Goal: Task Accomplishment & Management: Use online tool/utility

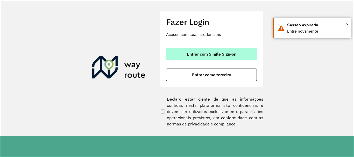
click at [199, 53] on span "Entrar com Single Sign-on" at bounding box center [212, 54] width 50 height 4
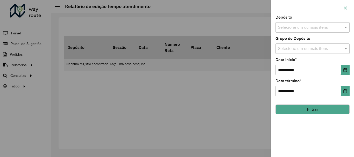
click at [347, 6] on icon "button" at bounding box center [346, 8] width 4 height 4
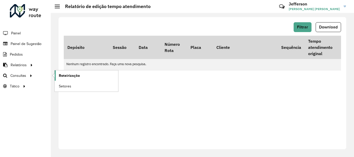
click at [67, 78] on span "Roteirização" at bounding box center [69, 75] width 21 height 5
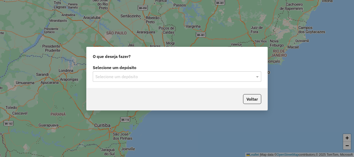
click at [164, 77] on input "text" at bounding box center [171, 77] width 153 height 6
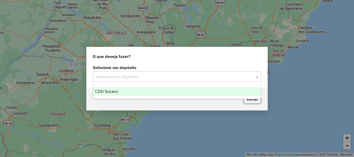
click at [148, 94] on div "CDD Suzano" at bounding box center [177, 91] width 168 height 9
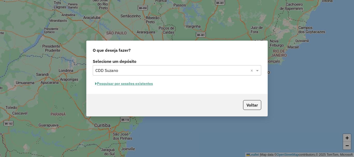
click at [146, 83] on button "Pesquisar por sessões existentes" at bounding box center [124, 84] width 62 height 8
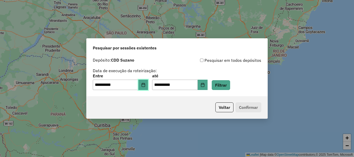
click at [145, 85] on icon "Choose Date" at bounding box center [143, 85] width 4 height 4
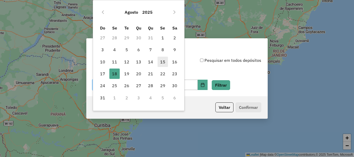
click at [164, 63] on span "15" at bounding box center [163, 62] width 10 height 10
type input "**********"
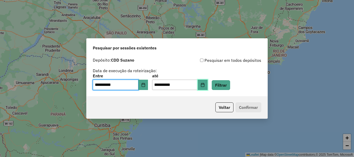
click at [205, 84] on icon "Choose Date" at bounding box center [203, 85] width 4 height 4
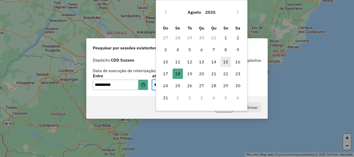
click at [224, 63] on span "15" at bounding box center [226, 62] width 10 height 10
type input "**********"
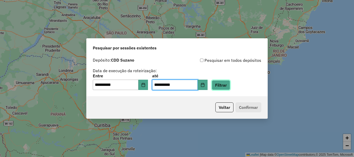
click at [227, 86] on button "Filtrar" at bounding box center [221, 85] width 18 height 10
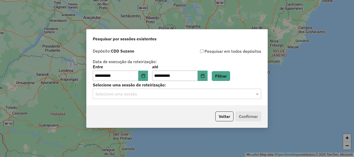
click at [208, 95] on input "text" at bounding box center [171, 94] width 153 height 6
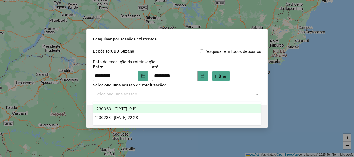
click at [151, 110] on div "1230060 - 15/08/2025 19:19" at bounding box center [177, 109] width 168 height 9
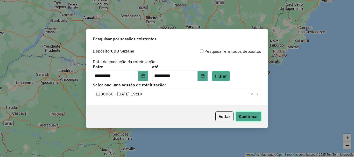
click at [251, 118] on button "Confirmar" at bounding box center [249, 117] width 26 height 10
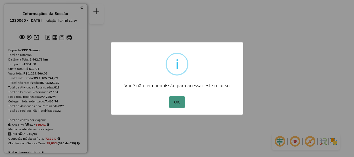
click at [177, 101] on button "OK" at bounding box center [176, 102] width 15 height 12
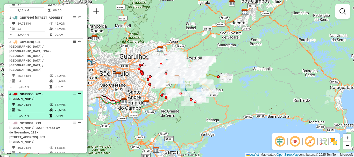
scroll to position [255, 0]
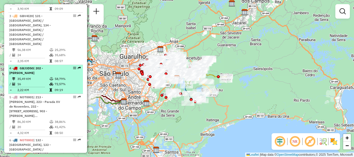
select select "**********"
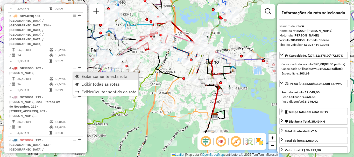
click at [114, 76] on span "Exibir somente esta rota" at bounding box center [104, 76] width 46 height 4
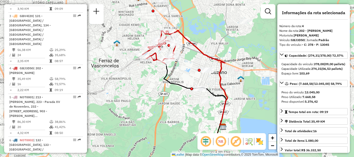
drag, startPoint x: 166, startPoint y: 95, endPoint x: 174, endPoint y: 105, distance: 13.1
click at [174, 105] on div "Janela de atendimento Grade de atendimento Capacidade Transportadoras Veículos …" at bounding box center [177, 78] width 354 height 157
click at [220, 142] on em at bounding box center [221, 142] width 12 height 12
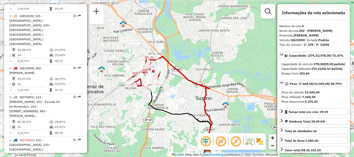
drag, startPoint x: 180, startPoint y: 106, endPoint x: 169, endPoint y: 121, distance: 19.4
click at [166, 130] on div "Janela de atendimento Grade de atendimento Capacidade Transportadoras Veículos …" at bounding box center [177, 78] width 354 height 157
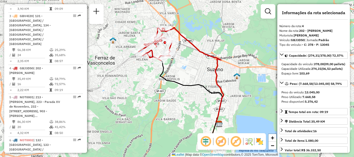
drag, startPoint x: 189, startPoint y: 100, endPoint x: 200, endPoint y: 72, distance: 30.0
click at [200, 72] on div "Janela de atendimento Grade de atendimento Capacidade Transportadoras Veículos …" at bounding box center [177, 78] width 354 height 157
click at [267, 105] on div "Janela de atendimento Grade de atendimento Capacidade Transportadoras Veículos …" at bounding box center [177, 78] width 354 height 157
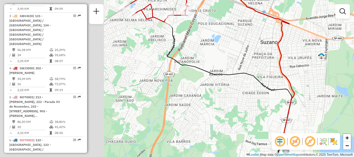
drag, startPoint x: 231, startPoint y: 94, endPoint x: 354, endPoint y: 118, distance: 125.0
click at [353, 116] on div "Janela de atendimento Grade de atendimento Capacidade Transportadoras Veículos …" at bounding box center [177, 78] width 354 height 157
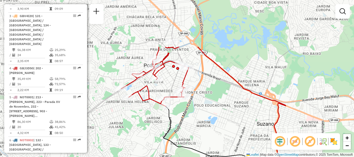
drag, startPoint x: 272, startPoint y: 75, endPoint x: 252, endPoint y: 124, distance: 52.9
click at [252, 124] on div "Janela de atendimento Grade de atendimento Capacidade Transportadoras Veículos …" at bounding box center [177, 78] width 354 height 157
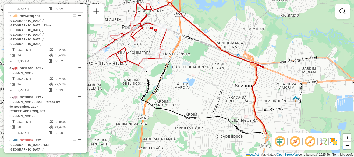
drag, startPoint x: 235, startPoint y: 118, endPoint x: 213, endPoint y: 80, distance: 44.5
click at [213, 80] on div "Janela de atendimento Grade de atendimento Capacidade Transportadoras Veículos …" at bounding box center [177, 78] width 354 height 157
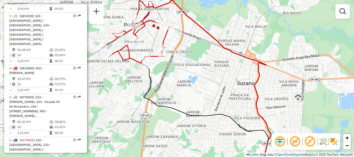
drag, startPoint x: 278, startPoint y: 113, endPoint x: 280, endPoint y: 111, distance: 3.3
click at [280, 111] on div "Janela de atendimento Grade de atendimento Capacidade Transportadoras Veículos …" at bounding box center [177, 78] width 354 height 157
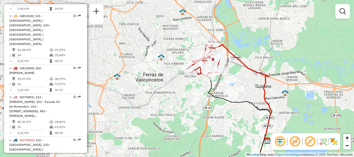
click at [293, 103] on div "Janela de atendimento Grade de atendimento Capacidade Transportadoras Veículos …" at bounding box center [177, 78] width 354 height 157
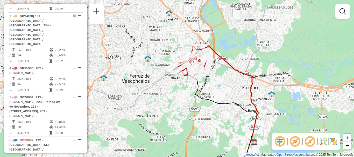
drag, startPoint x: 234, startPoint y: 118, endPoint x: 221, endPoint y: 120, distance: 13.5
click at [221, 120] on div "Janela de atendimento Grade de atendimento Capacidade Transportadoras Veículos …" at bounding box center [177, 78] width 354 height 157
click at [280, 142] on em at bounding box center [280, 142] width 12 height 12
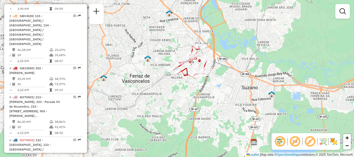
click at [280, 141] on em at bounding box center [280, 142] width 12 height 12
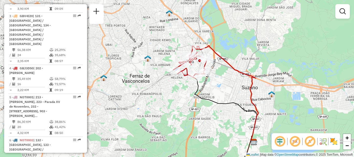
click at [309, 141] on em at bounding box center [310, 142] width 12 height 12
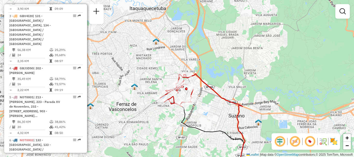
drag, startPoint x: 226, startPoint y: 100, endPoint x: 213, endPoint y: 129, distance: 31.2
click at [213, 129] on div "Janela de atendimento Grade de atendimento Capacidade Transportadoras Veículos …" at bounding box center [177, 78] width 354 height 157
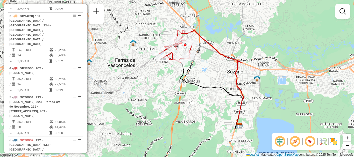
drag, startPoint x: 250, startPoint y: 96, endPoint x: 247, endPoint y: 61, distance: 35.2
click at [247, 61] on div "Janela de atendimento Grade de atendimento Capacidade Transportadoras Veículos …" at bounding box center [177, 78] width 354 height 157
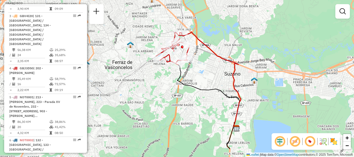
scroll to position [1075, 0]
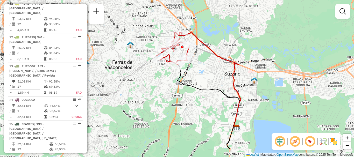
select select "**********"
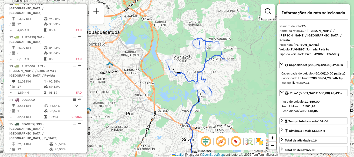
drag, startPoint x: 178, startPoint y: 53, endPoint x: 228, endPoint y: 91, distance: 62.6
click at [228, 91] on div "Janela de atendimento Grade de atendimento Capacidade Transportadoras Veículos …" at bounding box center [177, 78] width 354 height 157
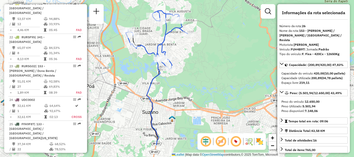
drag, startPoint x: 184, startPoint y: 96, endPoint x: 144, endPoint y: 68, distance: 48.5
click at [144, 68] on div "Janela de atendimento Grade de atendimento Capacidade Transportadoras Veículos …" at bounding box center [177, 78] width 354 height 157
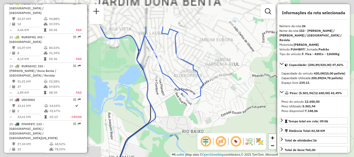
drag, startPoint x: 154, startPoint y: 53, endPoint x: 277, endPoint y: 96, distance: 130.3
click at [278, 96] on hb-router-mapa "Informações da Sessão 1230060 - 15/08/2025 Criação: 14/08/2025 19:19 Depósito: …" at bounding box center [177, 78] width 354 height 157
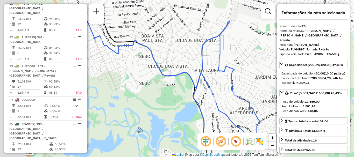
drag, startPoint x: 219, startPoint y: 65, endPoint x: 276, endPoint y: 102, distance: 68.8
click at [276, 103] on div "Janela de atendimento Grade de atendimento Capacidade Transportadoras Veículos …" at bounding box center [177, 78] width 354 height 157
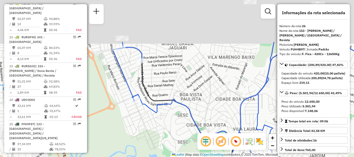
drag, startPoint x: 197, startPoint y: 56, endPoint x: 232, endPoint y: 114, distance: 67.9
click at [232, 114] on div "Janela de atendimento Grade de atendimento Capacidade Transportadoras Veículos …" at bounding box center [177, 78] width 354 height 157
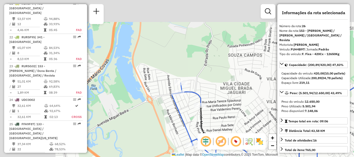
drag, startPoint x: 198, startPoint y: 80, endPoint x: 240, endPoint y: 104, distance: 47.7
click at [253, 116] on div "Janela de atendimento Grade de atendimento Capacidade Transportadoras Veículos …" at bounding box center [177, 78] width 354 height 157
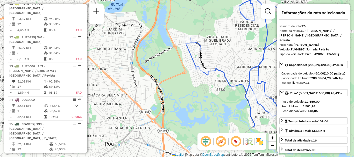
drag, startPoint x: 246, startPoint y: 105, endPoint x: 233, endPoint y: 59, distance: 47.6
click at [233, 59] on div "Janela de atendimento Grade de atendimento Capacidade Transportadoras Veículos …" at bounding box center [177, 78] width 354 height 157
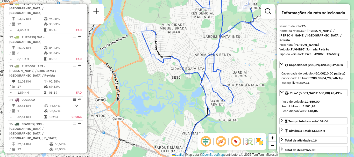
drag, startPoint x: 220, startPoint y: 103, endPoint x: 176, endPoint y: 90, distance: 46.2
click at [176, 90] on div "Janela de atendimento Grade de atendimento Capacidade Transportadoras Veículos …" at bounding box center [177, 78] width 354 height 157
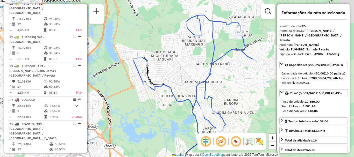
drag, startPoint x: 248, startPoint y: 65, endPoint x: 240, endPoint y: 93, distance: 28.8
click at [240, 93] on div "Janela de atendimento Grade de atendimento Capacidade Transportadoras Veículos …" at bounding box center [177, 78] width 354 height 157
click at [235, 141] on em at bounding box center [236, 142] width 12 height 12
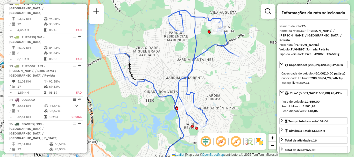
drag, startPoint x: 246, startPoint y: 106, endPoint x: 228, endPoint y: 102, distance: 18.4
click at [228, 102] on div "Janela de atendimento Grade de atendimento Capacidade Transportadoras Veículos …" at bounding box center [177, 78] width 354 height 157
click at [219, 142] on em at bounding box center [221, 142] width 12 height 12
click at [204, 143] on em at bounding box center [206, 142] width 12 height 12
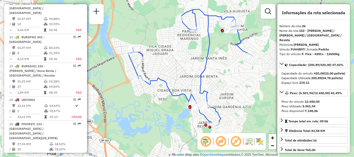
drag, startPoint x: 222, startPoint y: 97, endPoint x: 235, endPoint y: 95, distance: 13.3
click at [235, 95] on div "Janela de atendimento Grade de atendimento Capacidade Transportadoras Veículos …" at bounding box center [177, 78] width 354 height 157
click at [238, 143] on em at bounding box center [236, 142] width 12 height 12
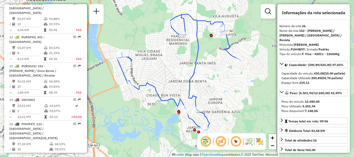
drag, startPoint x: 234, startPoint y: 91, endPoint x: 223, endPoint y: 96, distance: 12.2
click at [223, 96] on div "Janela de atendimento Grade de atendimento Capacidade Transportadoras Veículos …" at bounding box center [177, 78] width 354 height 157
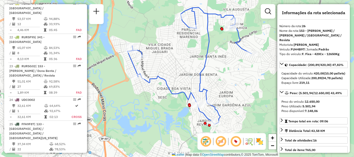
drag, startPoint x: 170, startPoint y: 86, endPoint x: 181, endPoint y: 79, distance: 12.6
click at [181, 79] on div "Janela de atendimento Grade de atendimento Capacidade Transportadoras Veículos …" at bounding box center [177, 78] width 354 height 157
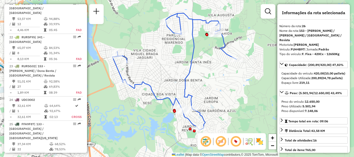
drag, startPoint x: 173, startPoint y: 74, endPoint x: 158, endPoint y: 80, distance: 16.1
click at [158, 80] on div "Janela de atendimento Grade de atendimento Capacidade Transportadoras Veículos …" at bounding box center [177, 78] width 354 height 157
click at [257, 105] on div "Janela de atendimento Grade de atendimento Capacidade Transportadoras Veículos …" at bounding box center [177, 78] width 354 height 157
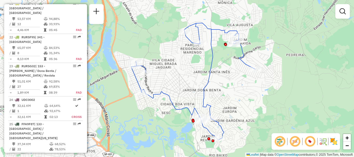
drag, startPoint x: 230, startPoint y: 88, endPoint x: 248, endPoint y: 98, distance: 20.4
click at [248, 98] on div "Janela de atendimento Grade de atendimento Capacidade Transportadoras Veículos …" at bounding box center [177, 78] width 354 height 157
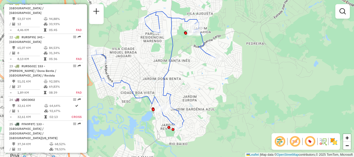
drag, startPoint x: 236, startPoint y: 100, endPoint x: 196, endPoint y: 89, distance: 41.1
click at [196, 89] on div "Janela de atendimento Grade de atendimento Capacidade Transportadoras Veículos …" at bounding box center [177, 78] width 354 height 157
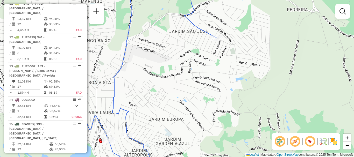
drag, startPoint x: 221, startPoint y: 54, endPoint x: 225, endPoint y: 67, distance: 13.7
click at [225, 67] on div "Janela de atendimento Grade de atendimento Capacidade Transportadoras Veículos …" at bounding box center [177, 78] width 354 height 157
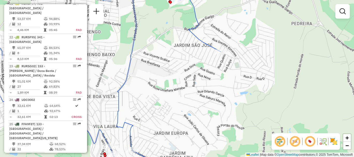
drag, startPoint x: 231, startPoint y: 62, endPoint x: 231, endPoint y: 68, distance: 6.0
click at [231, 68] on div "Janela de atendimento Grade de atendimento Capacidade Transportadoras Veículos …" at bounding box center [177, 78] width 354 height 157
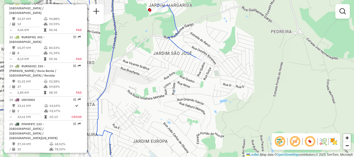
drag, startPoint x: 230, startPoint y: 75, endPoint x: 209, endPoint y: 79, distance: 21.6
click at [209, 79] on div "Janela de atendimento Grade de atendimento Capacidade Transportadoras Veículos …" at bounding box center [177, 78] width 354 height 157
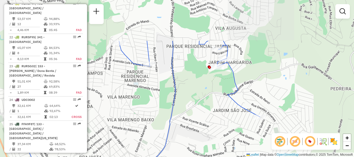
drag, startPoint x: 287, startPoint y: 127, endPoint x: 299, endPoint y: 135, distance: 14.5
click at [299, 135] on hb-router-mapa "Informações da Sessão 1230060 - 15/08/2025 Criação: 14/08/2025 19:19 Depósito: …" at bounding box center [177, 78] width 354 height 157
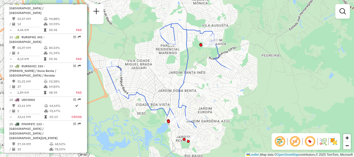
drag, startPoint x: 253, startPoint y: 124, endPoint x: 213, endPoint y: 79, distance: 60.2
click at [213, 79] on div "Janela de atendimento Grade de atendimento Capacidade Transportadoras Veículos …" at bounding box center [177, 78] width 354 height 157
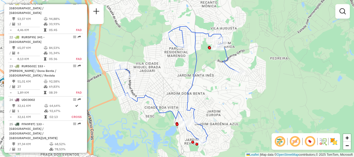
drag, startPoint x: 255, startPoint y: 85, endPoint x: 263, endPoint y: 88, distance: 9.0
click at [263, 88] on div "Janela de atendimento Grade de atendimento Capacidade Transportadoras Veículos …" at bounding box center [177, 78] width 354 height 157
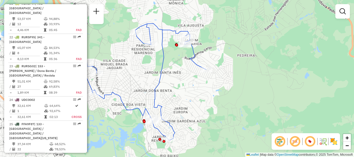
drag, startPoint x: 248, startPoint y: 90, endPoint x: 219, endPoint y: 88, distance: 28.6
click at [219, 88] on div "Janela de atendimento Grade de atendimento Capacidade Transportadoras Veículos …" at bounding box center [177, 78] width 354 height 157
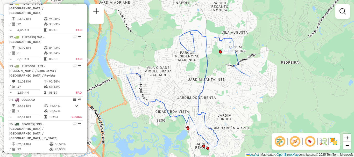
drag, startPoint x: 241, startPoint y: 81, endPoint x: 281, endPoint y: 89, distance: 40.7
click at [281, 89] on div "Janela de atendimento Grade de atendimento Capacidade Transportadoras Veículos …" at bounding box center [177, 78] width 354 height 157
click at [100, 13] on link at bounding box center [96, 12] width 10 height 12
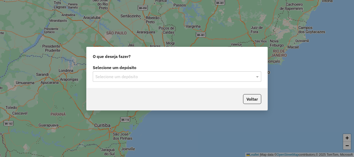
click at [183, 78] on input "text" at bounding box center [171, 77] width 153 height 6
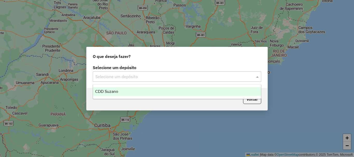
click at [138, 94] on div "CDD Suzano" at bounding box center [177, 91] width 168 height 9
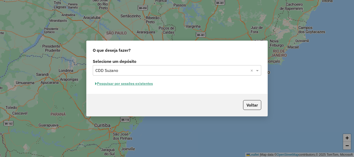
click at [146, 85] on button "Pesquisar por sessões existentes" at bounding box center [124, 84] width 62 height 8
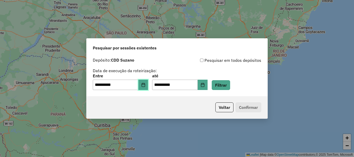
click at [145, 85] on icon "Choose Date" at bounding box center [143, 85] width 4 height 4
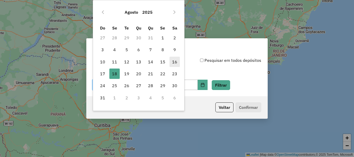
click at [175, 64] on span "16" at bounding box center [175, 62] width 10 height 10
type input "**********"
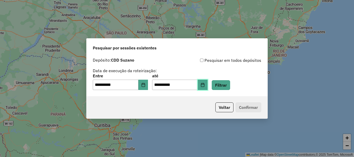
click at [207, 84] on button "Choose Date" at bounding box center [203, 85] width 10 height 10
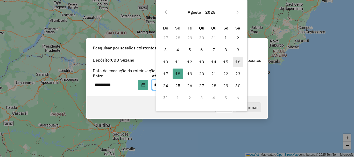
click at [238, 61] on span "16" at bounding box center [238, 62] width 10 height 10
type input "**********"
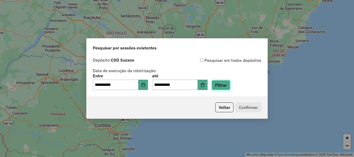
click at [229, 84] on button "Filtrar" at bounding box center [221, 85] width 18 height 10
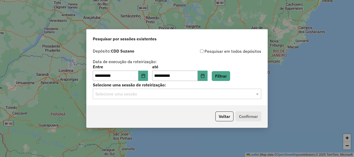
click at [215, 94] on input "text" at bounding box center [171, 94] width 153 height 6
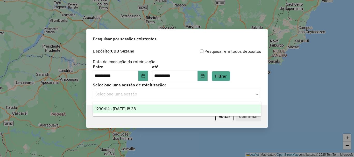
click at [178, 108] on div "1230414 - [DATE] 18:38" at bounding box center [177, 109] width 168 height 9
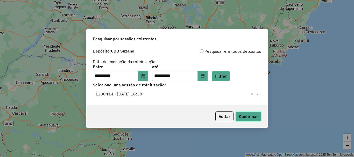
click at [251, 115] on button "Confirmar" at bounding box center [249, 117] width 26 height 10
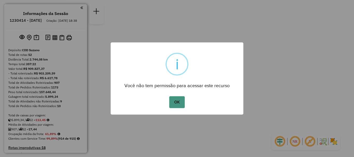
click at [181, 101] on button "OK" at bounding box center [176, 102] width 15 height 12
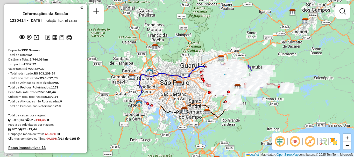
drag, startPoint x: 222, startPoint y: 28, endPoint x: 283, endPoint y: 37, distance: 61.6
click at [283, 37] on div "Janela de atendimento Grade de atendimento Capacidade Transportadoras Veículos …" at bounding box center [177, 78] width 354 height 157
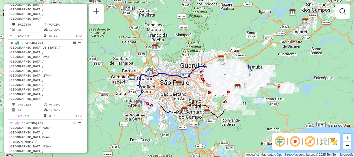
scroll to position [278, 0]
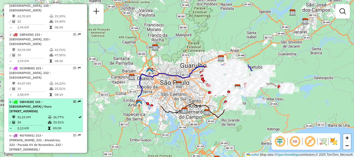
click at [73, 100] on em at bounding box center [74, 101] width 3 height 3
select select "**********"
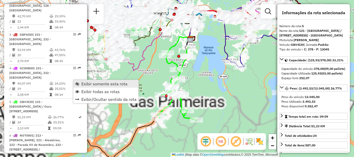
click at [86, 82] on span "Exibir somente esta rota" at bounding box center [104, 84] width 46 height 4
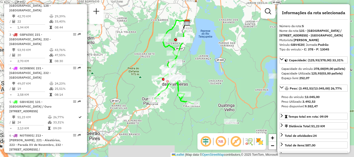
drag, startPoint x: 215, startPoint y: 68, endPoint x: 212, endPoint y: 51, distance: 16.9
click at [212, 51] on div "Janela de atendimento Grade de atendimento Capacidade Transportadoras Veículos …" at bounding box center [177, 78] width 354 height 157
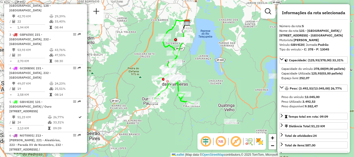
click at [236, 147] on em at bounding box center [236, 142] width 12 height 12
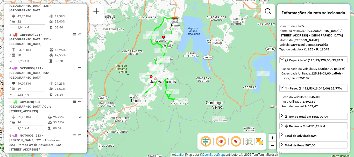
drag, startPoint x: 217, startPoint y: 86, endPoint x: 204, endPoint y: 83, distance: 12.5
click at [204, 83] on div "Janela de atendimento Grade de atendimento Capacidade Transportadoras Veículos …" at bounding box center [177, 78] width 354 height 157
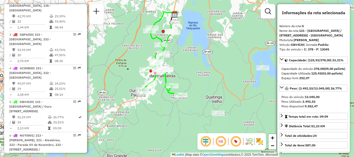
click at [240, 87] on div "Janela de atendimento Grade de atendimento Capacidade Transportadoras Veículos …" at bounding box center [177, 78] width 354 height 157
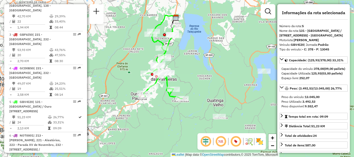
click at [222, 142] on em at bounding box center [221, 142] width 12 height 12
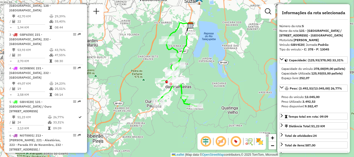
drag, startPoint x: 205, startPoint y: 100, endPoint x: 220, endPoint y: 107, distance: 16.4
click at [220, 107] on div "Janela de atendimento Grade de atendimento Capacidade Transportadoras Veículos …" at bounding box center [177, 78] width 354 height 157
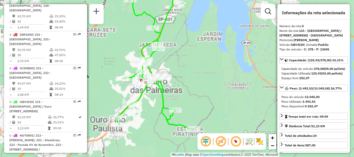
drag, startPoint x: 225, startPoint y: 83, endPoint x: 240, endPoint y: 94, distance: 18.5
click at [240, 94] on div "Janela de atendimento Grade de atendimento Capacidade Transportadoras Veículos …" at bounding box center [177, 78] width 354 height 157
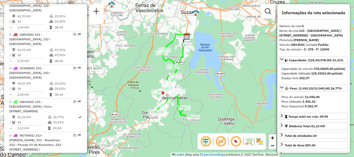
drag, startPoint x: 231, startPoint y: 101, endPoint x: 208, endPoint y: 108, distance: 23.4
click at [208, 108] on div "Janela de atendimento Grade de atendimento Capacidade Transportadoras Veículos …" at bounding box center [177, 78] width 354 height 157
click at [217, 95] on div "Janela de atendimento Grade de atendimento Capacidade Transportadoras Veículos …" at bounding box center [177, 78] width 354 height 157
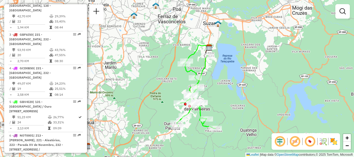
drag, startPoint x: 241, startPoint y: 92, endPoint x: 263, endPoint y: 103, distance: 24.9
click at [263, 103] on div "Janela de atendimento Grade de atendimento Capacidade Transportadoras Veículos …" at bounding box center [177, 78] width 354 height 157
click at [347, 138] on span "+" at bounding box center [347, 138] width 3 height 6
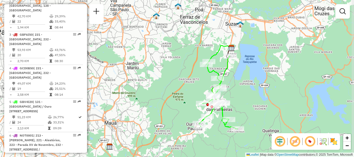
drag, startPoint x: 324, startPoint y: 112, endPoint x: 277, endPoint y: 94, distance: 50.2
click at [278, 95] on div "Janela de atendimento Grade de atendimento Capacidade Transportadoras Veículos …" at bounding box center [177, 78] width 354 height 157
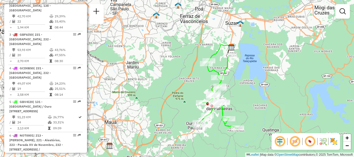
scroll to position [1026, 0]
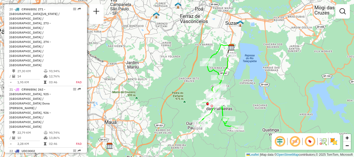
select select "**********"
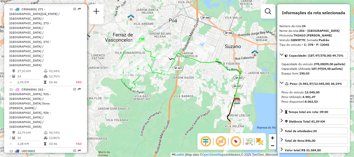
click at [224, 94] on div "Janela de atendimento Grade de atendimento Capacidade Transportadoras Veículos …" at bounding box center [177, 78] width 354 height 157
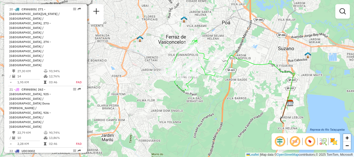
drag, startPoint x: 208, startPoint y: 90, endPoint x: 266, endPoint y: 95, distance: 57.5
click at [266, 95] on div "Janela de atendimento Grade de atendimento Capacidade Transportadoras Veículos …" at bounding box center [177, 78] width 354 height 157
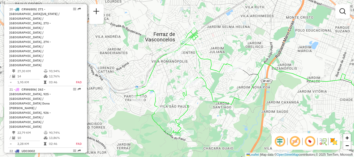
drag, startPoint x: 230, startPoint y: 85, endPoint x: 289, endPoint y: 125, distance: 71.4
click at [289, 125] on div "Janela de atendimento Grade de atendimento Capacidade Transportadoras Veículos …" at bounding box center [177, 78] width 354 height 157
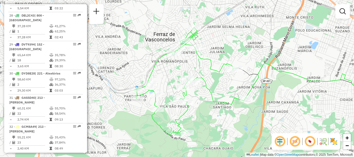
scroll to position [1457, 0]
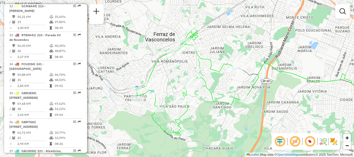
select select "**********"
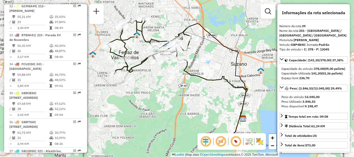
drag, startPoint x: 71, startPoint y: 79, endPoint x: 189, endPoint y: 90, distance: 118.0
click at [189, 90] on div "Janela de atendimento Grade de atendimento Capacidade Transportadoras Veículos …" at bounding box center [177, 78] width 354 height 157
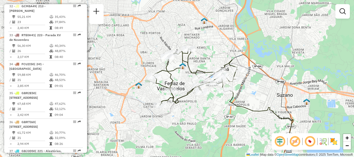
drag, startPoint x: 155, startPoint y: 93, endPoint x: 201, endPoint y: 123, distance: 55.9
click at [201, 123] on div "Janela de atendimento Grade de atendimento Capacidade Transportadoras Veículos …" at bounding box center [177, 78] width 354 height 157
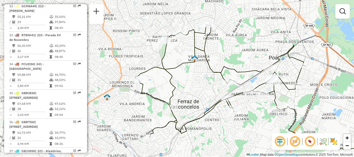
drag, startPoint x: 198, startPoint y: 89, endPoint x: 248, endPoint y: 126, distance: 61.9
click at [248, 126] on div "Janela de atendimento Grade de atendimento Capacidade Transportadoras Veículos …" at bounding box center [177, 78] width 354 height 157
